Goal: Task Accomplishment & Management: Use online tool/utility

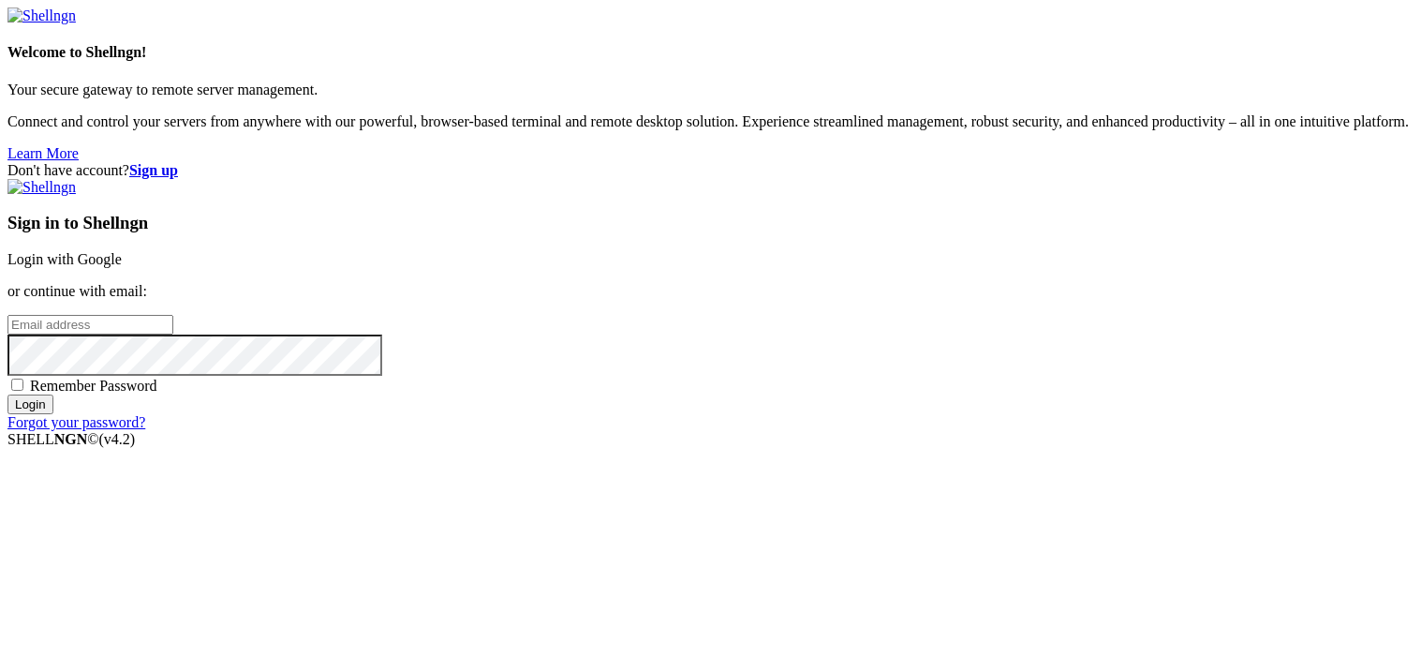
click at [173, 324] on input "email" at bounding box center [90, 325] width 166 height 20
click at [7, 394] on input "Login" at bounding box center [30, 404] width 46 height 20
click at [173, 315] on input "[EMAIL_ADDRESS][DOMAIN_NAME]" at bounding box center [90, 325] width 166 height 20
type input "[EMAIL_ADDRESS][DOMAIN_NAME]"
click at [7, 411] on input "Login" at bounding box center [30, 421] width 46 height 20
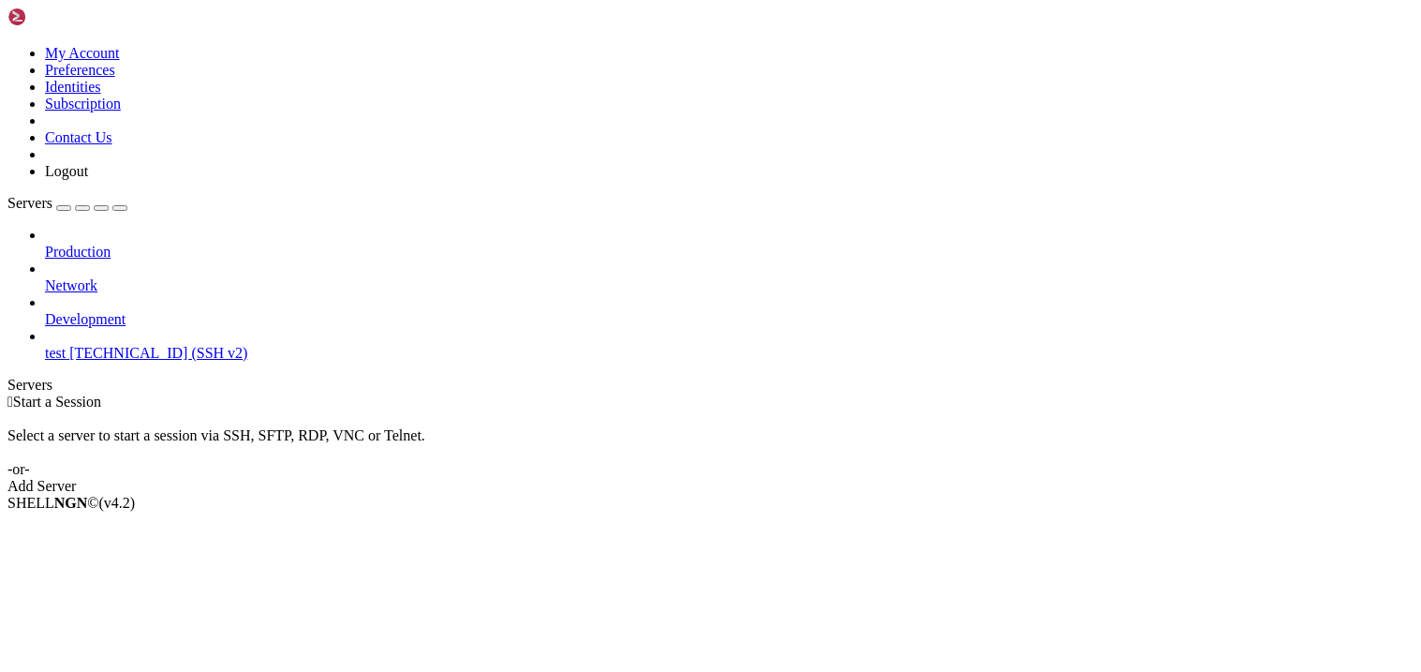
click at [66, 345] on span "test" at bounding box center [55, 353] width 21 height 16
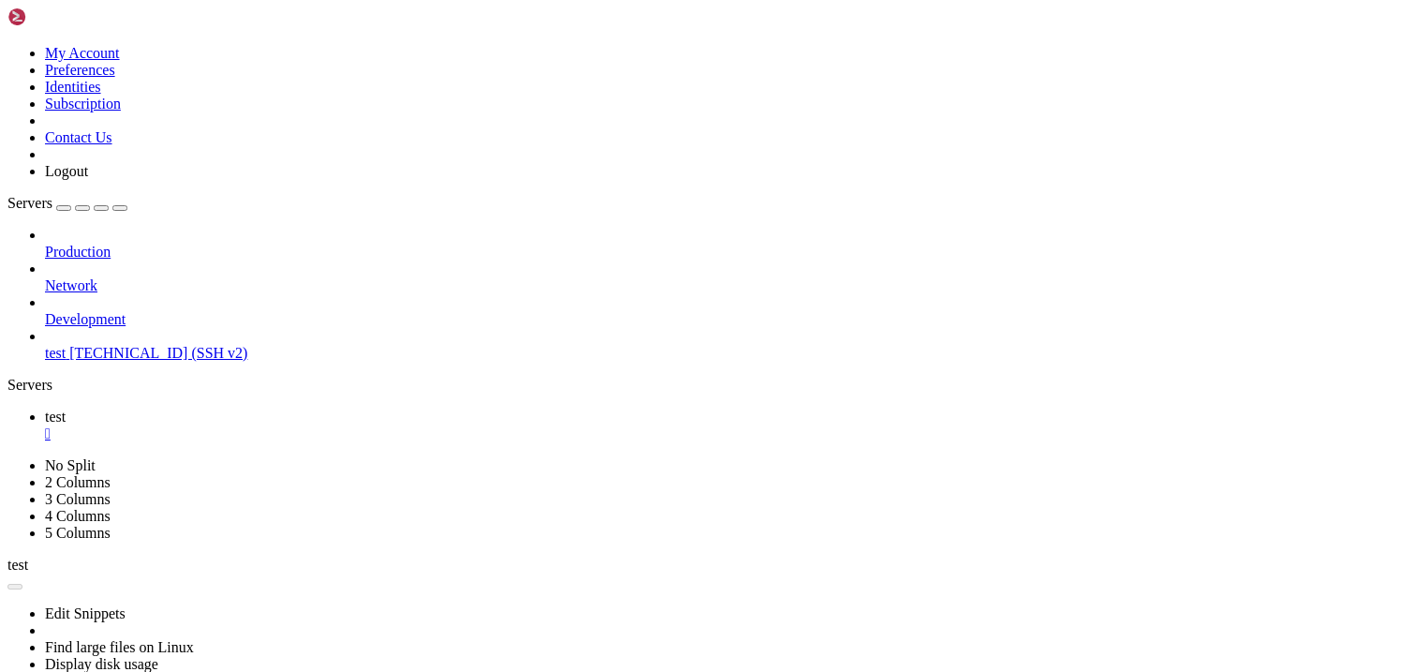
click at [7, 457] on link at bounding box center [7, 457] width 0 height 0
click at [950, 408] on ul "test " at bounding box center [710, 425] width 1406 height 34
click at [309, 425] on div "" at bounding box center [729, 433] width 1369 height 17
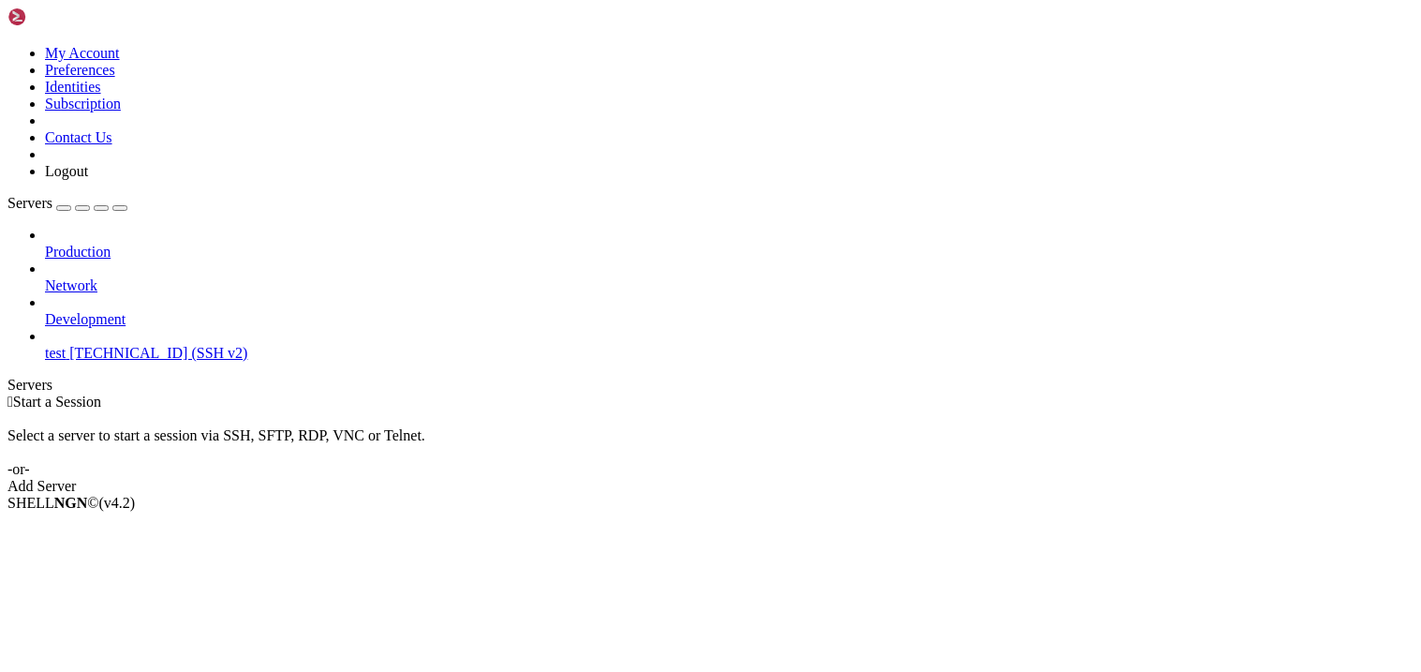
click at [45, 244] on icon at bounding box center [45, 244] width 0 height 0
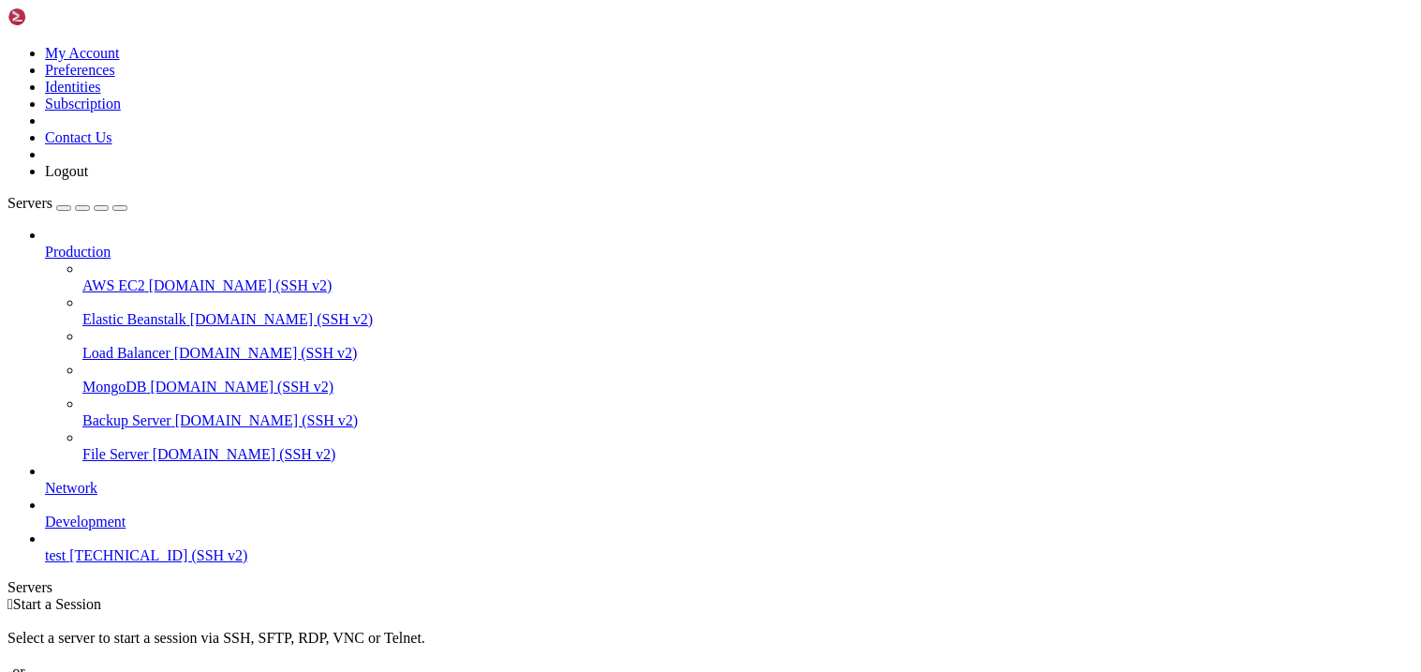
click at [180, 277] on span "[DOMAIN_NAME] (SSH v2)" at bounding box center [241, 285] width 184 height 16
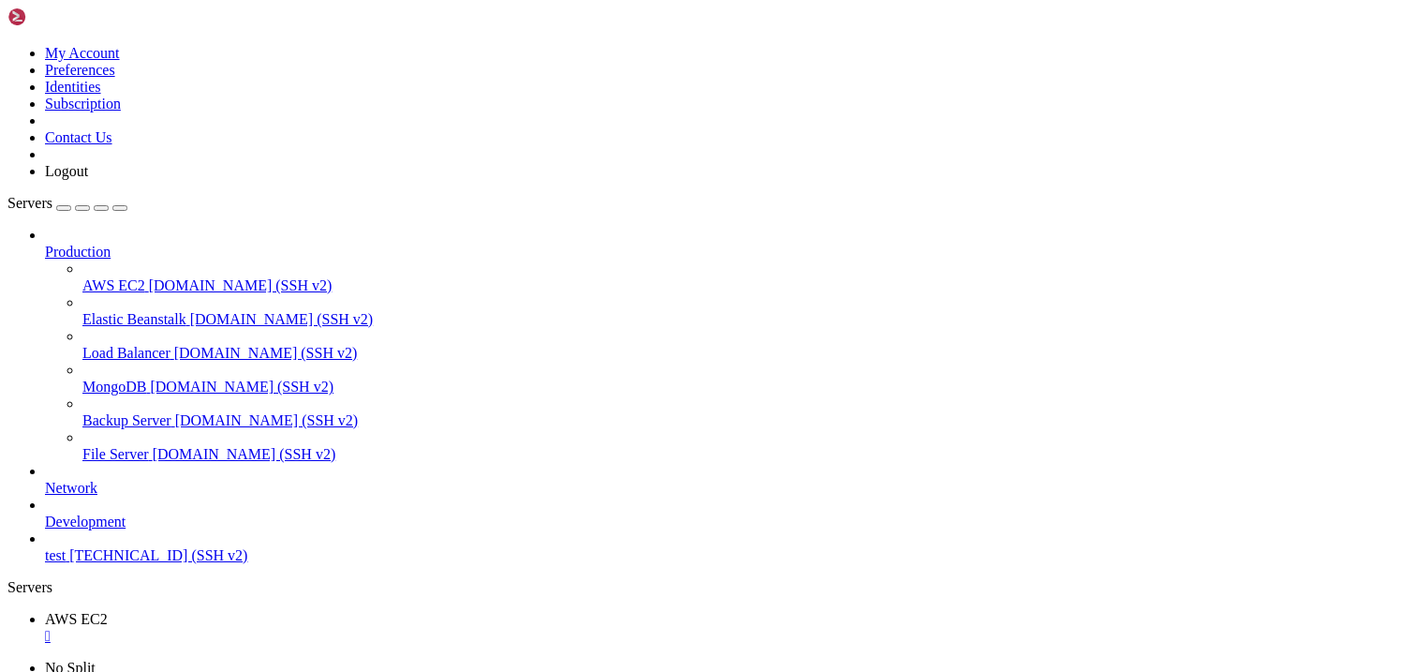
click at [170, 563] on span "[TECHNICAL_ID] (SSH v2)" at bounding box center [158, 555] width 178 height 16
click at [335, 628] on div "" at bounding box center [729, 636] width 1369 height 17
click at [335, 611] on ul "test " at bounding box center [710, 628] width 1406 height 34
